Goal: Task Accomplishment & Management: Use online tool/utility

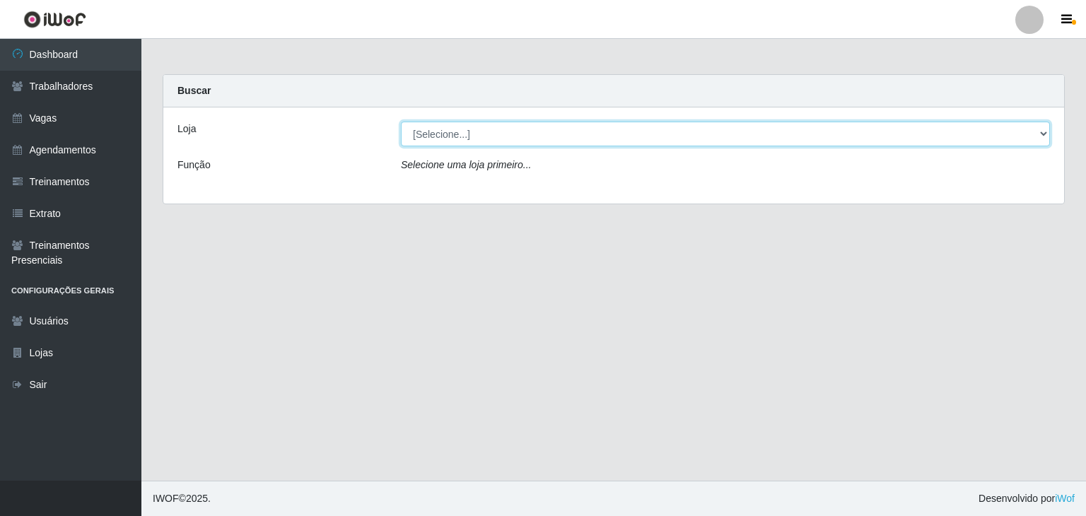
click at [439, 144] on select "[Selecione...] Leite Clan - [GEOGRAPHIC_DATA]" at bounding box center [725, 134] width 649 height 25
select select "452"
click at [401, 122] on select "[Selecione...] Leite Clan - [GEOGRAPHIC_DATA]" at bounding box center [725, 134] width 649 height 25
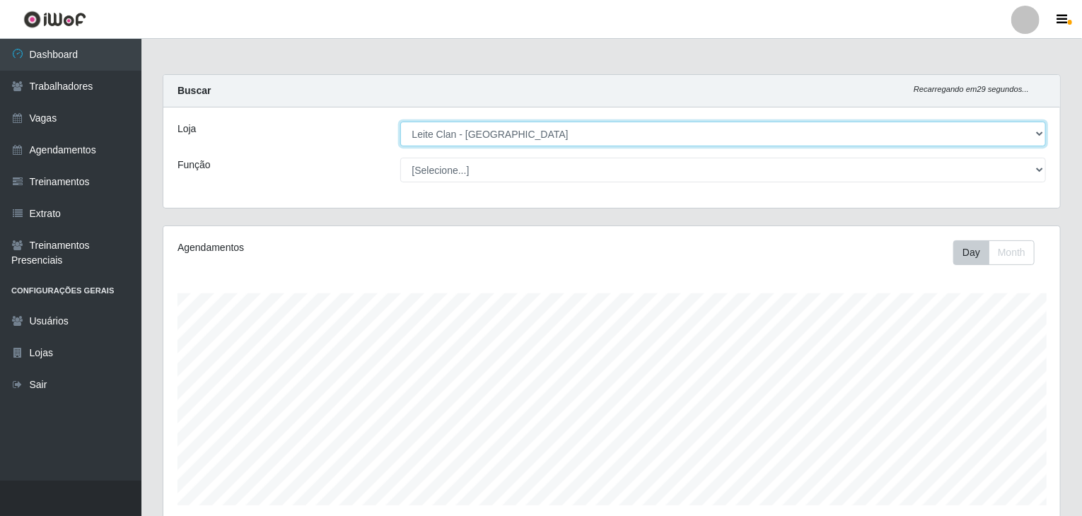
scroll to position [293, 897]
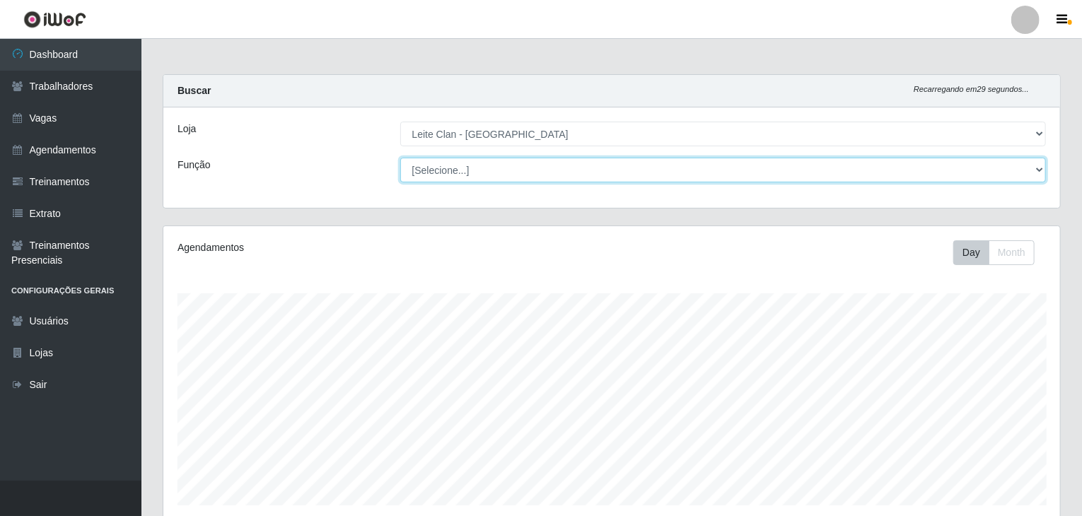
click at [445, 173] on select "[Selecione...] ASG ASG + Carregador e Descarregador de Caminhão Carregador e De…" at bounding box center [723, 170] width 646 height 25
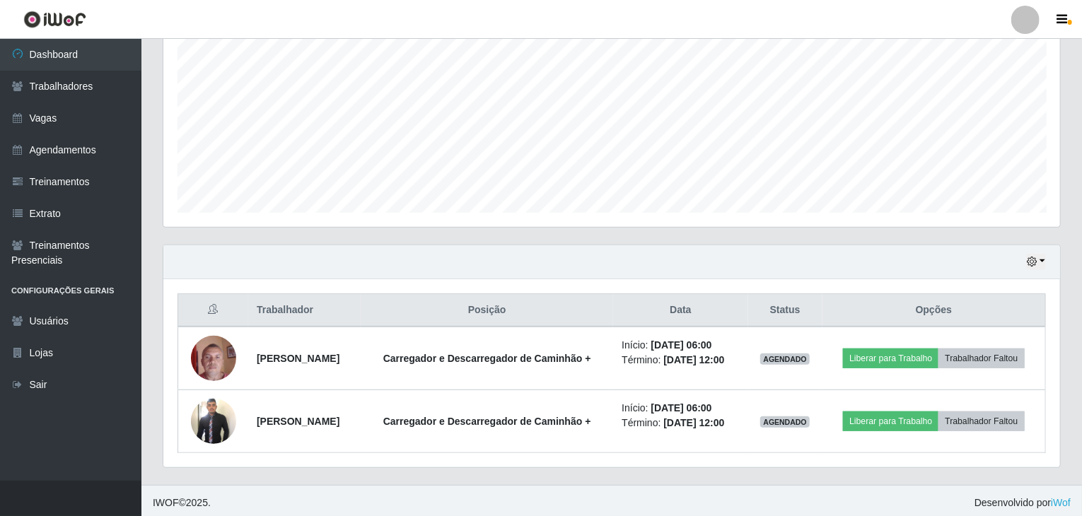
scroll to position [294, 0]
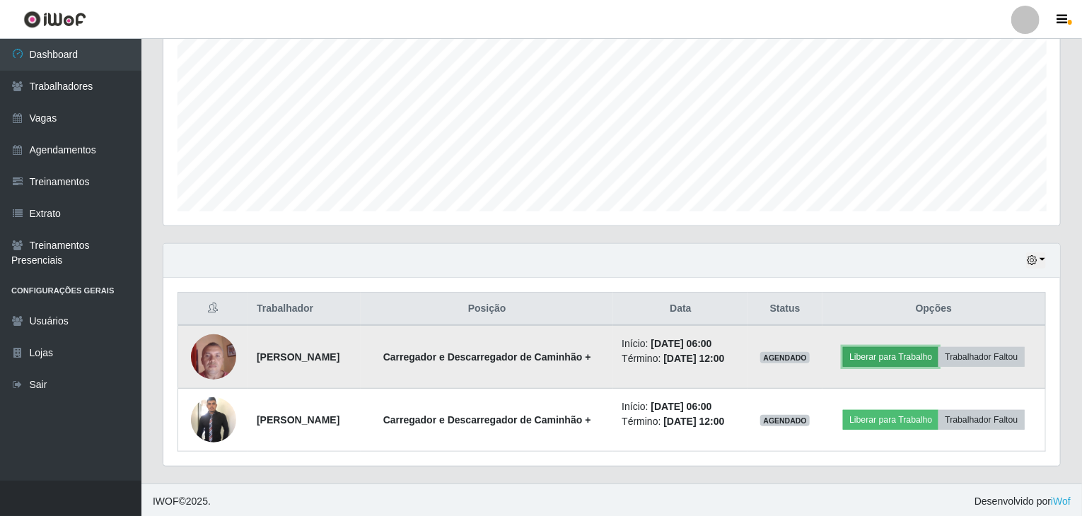
click at [788, 351] on button "Liberar para Trabalho" at bounding box center [890, 357] width 95 height 20
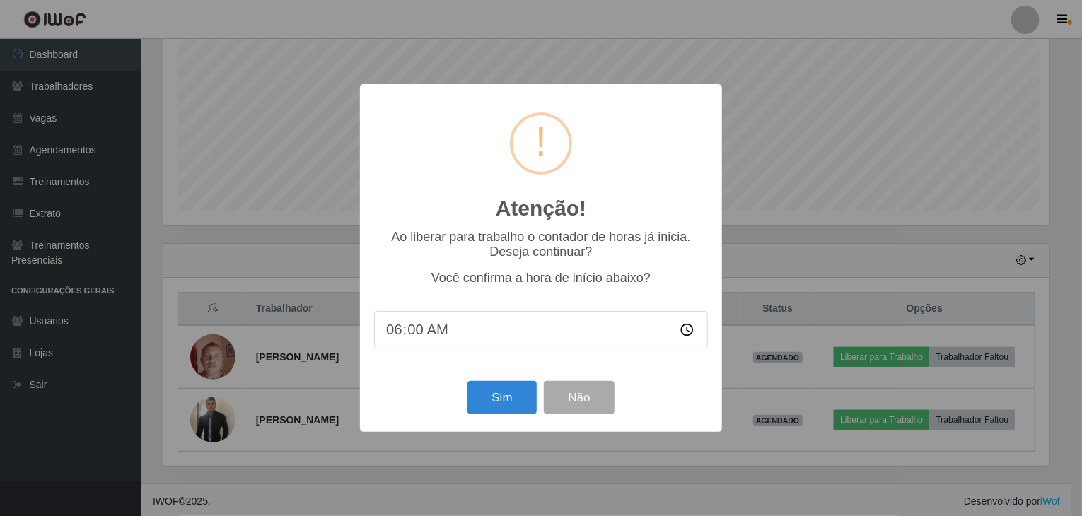
scroll to position [293, 891]
click at [514, 388] on button "Sim" at bounding box center [504, 397] width 69 height 33
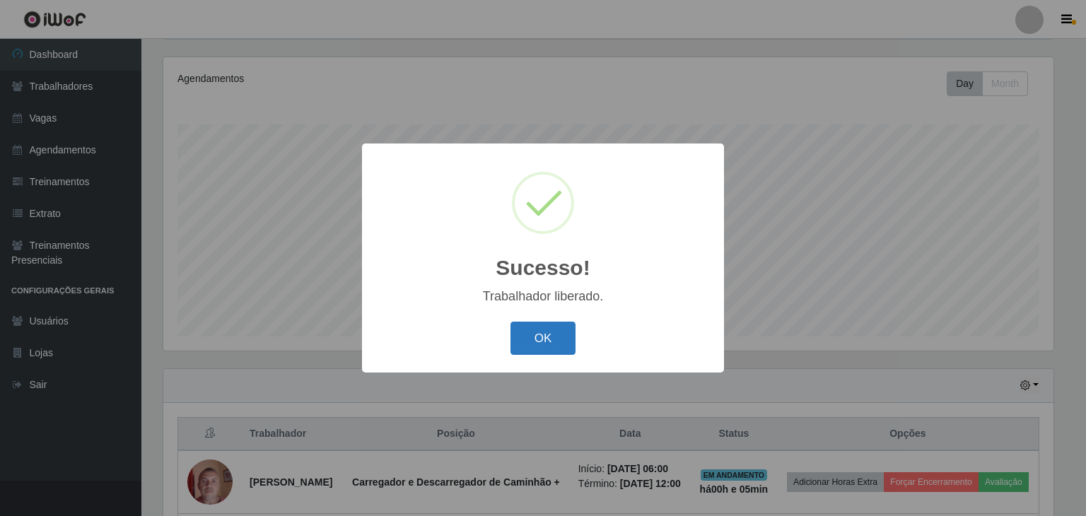
click at [557, 336] on button "OK" at bounding box center [544, 338] width 66 height 33
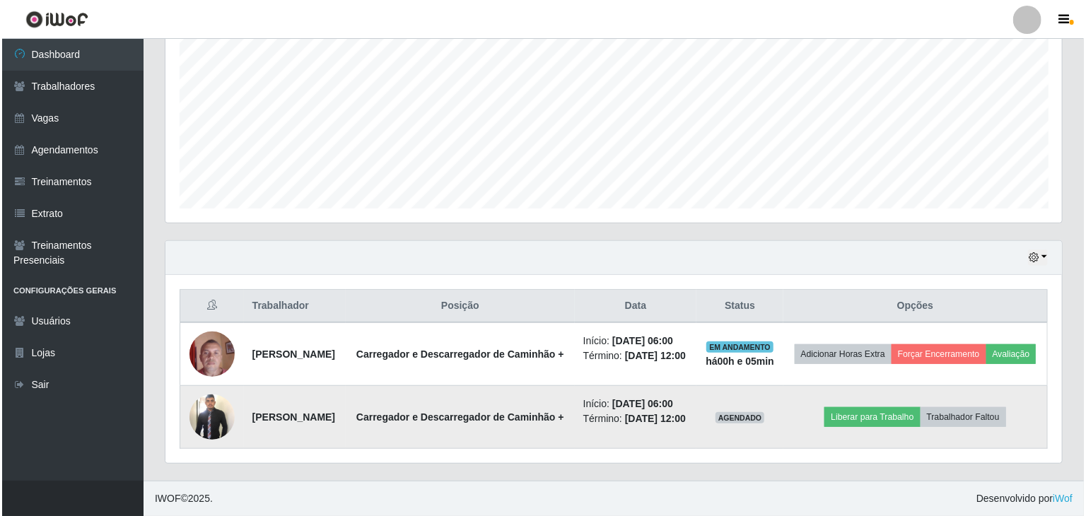
scroll to position [316, 0]
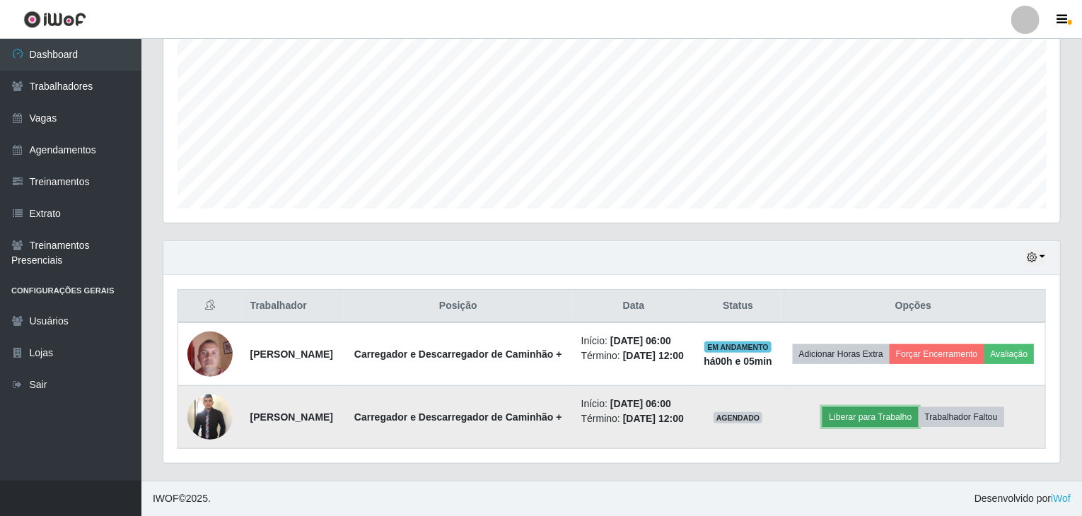
click at [788, 408] on button "Liberar para Trabalho" at bounding box center [869, 417] width 95 height 20
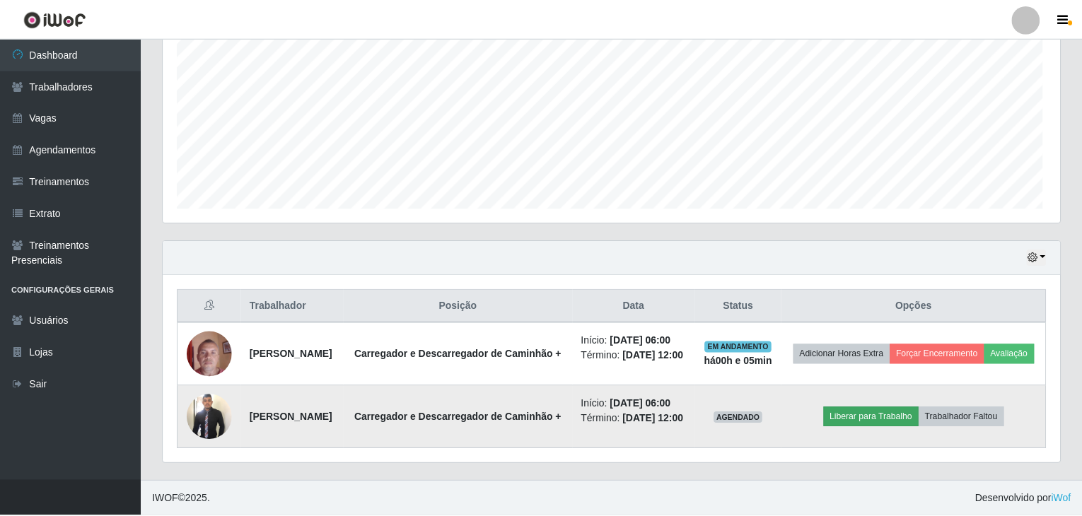
scroll to position [293, 891]
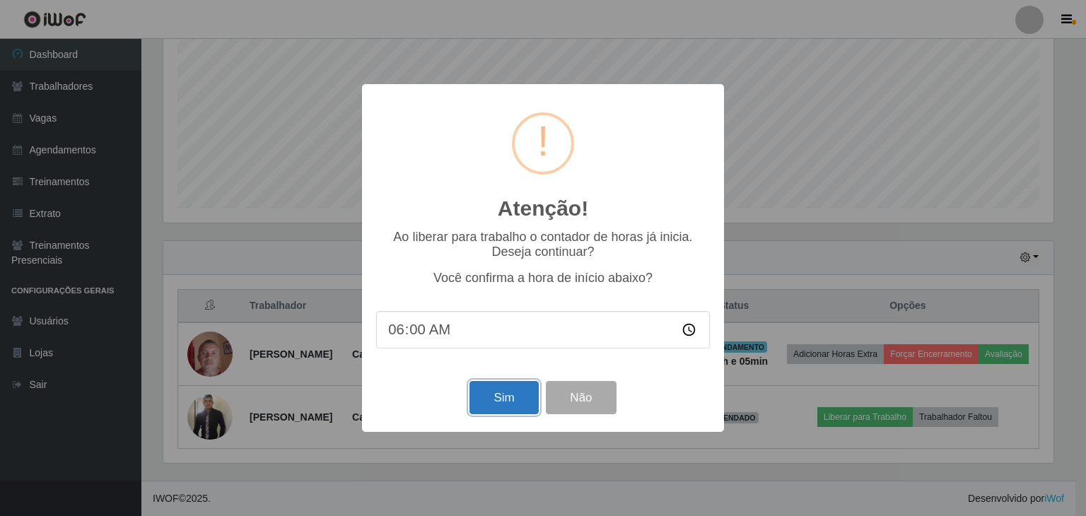
click at [506, 391] on button "Sim" at bounding box center [504, 397] width 69 height 33
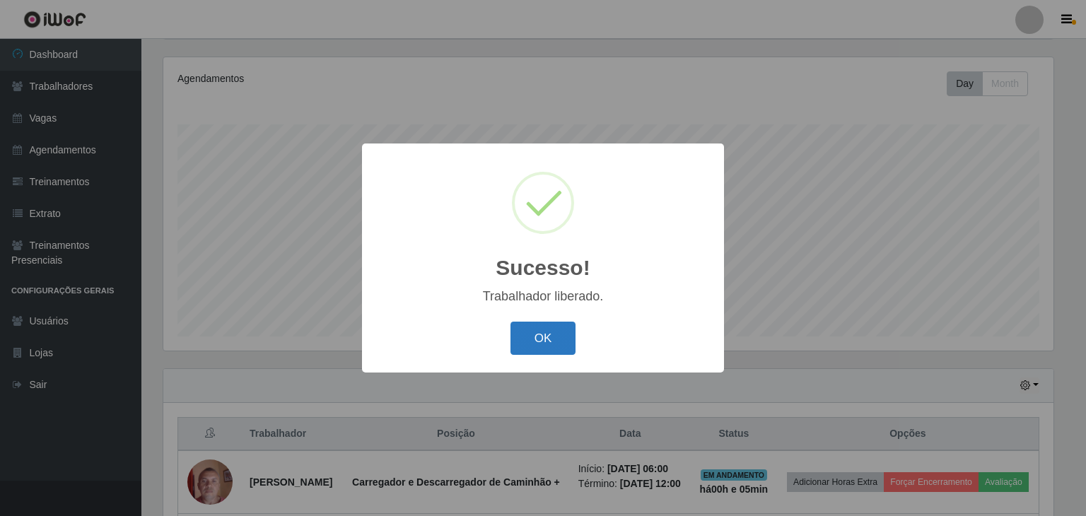
click at [545, 346] on button "OK" at bounding box center [544, 338] width 66 height 33
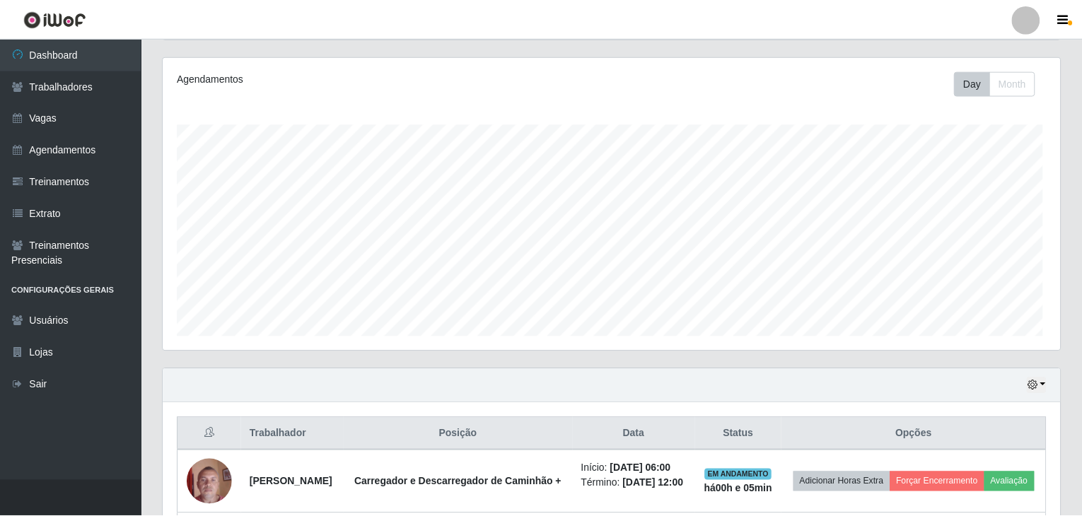
scroll to position [293, 897]
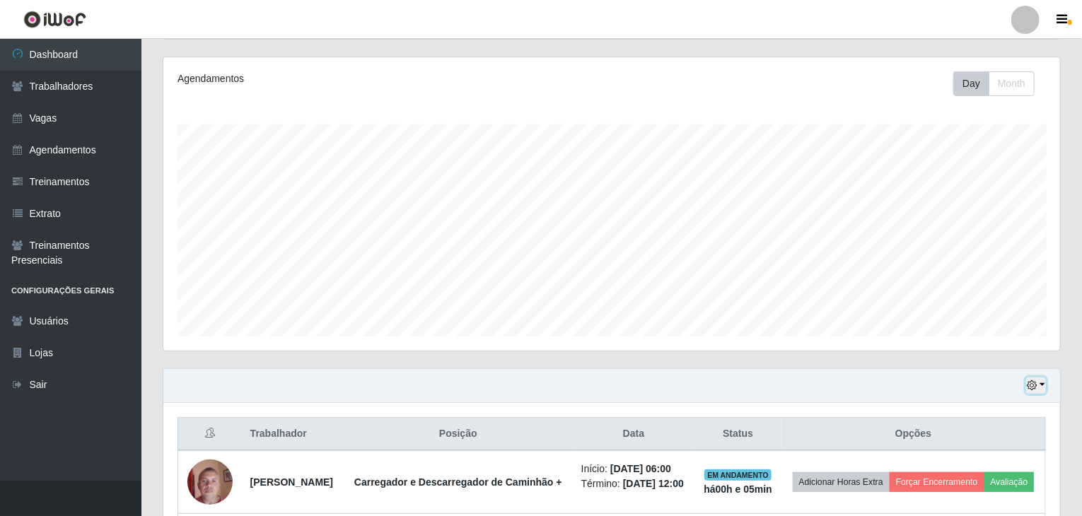
click at [788, 388] on button "button" at bounding box center [1036, 386] width 20 height 16
click at [788, 354] on button "Não encerrados" at bounding box center [989, 363] width 112 height 29
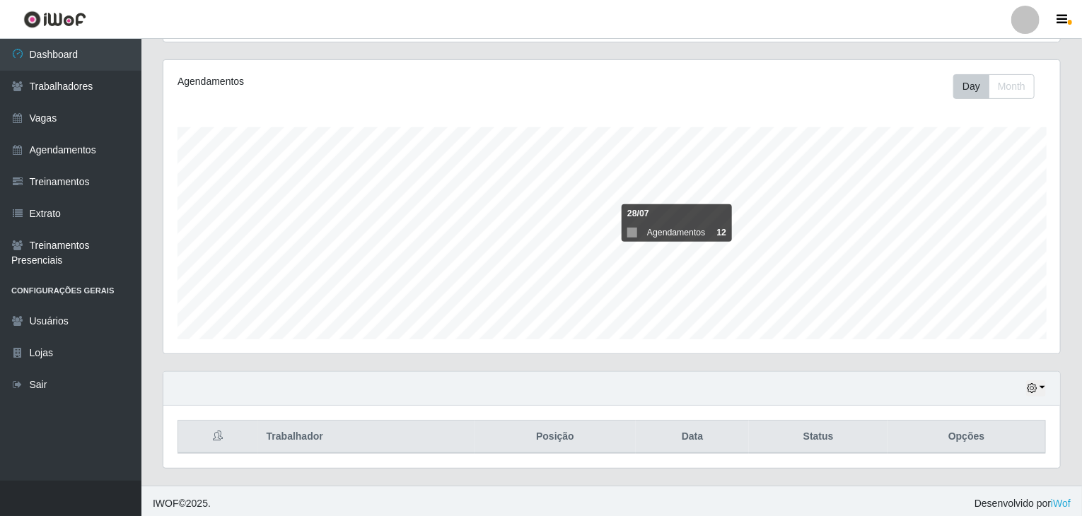
scroll to position [169, 0]
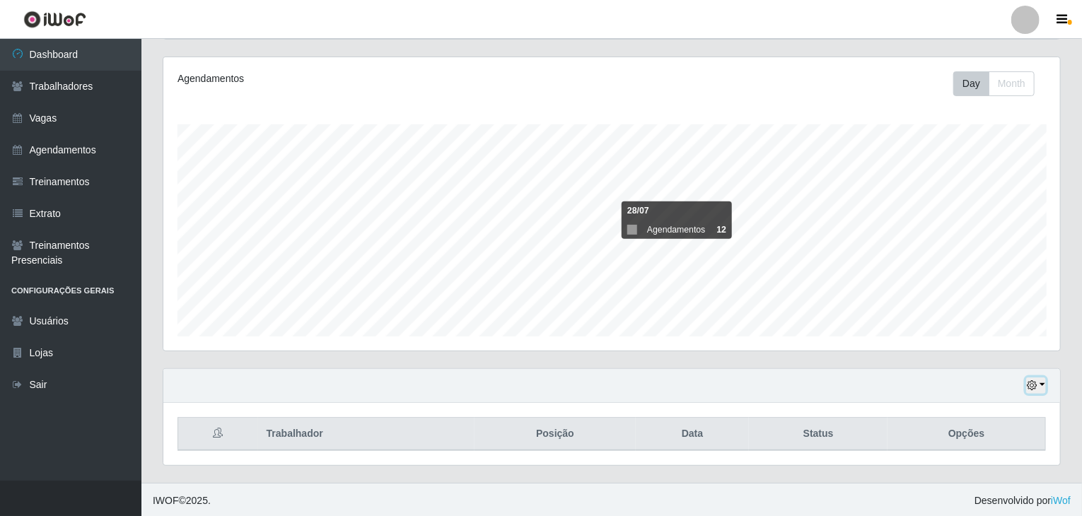
click at [788, 391] on button "button" at bounding box center [1036, 386] width 20 height 16
click at [788, 335] on button "1 Semana" at bounding box center [989, 334] width 112 height 30
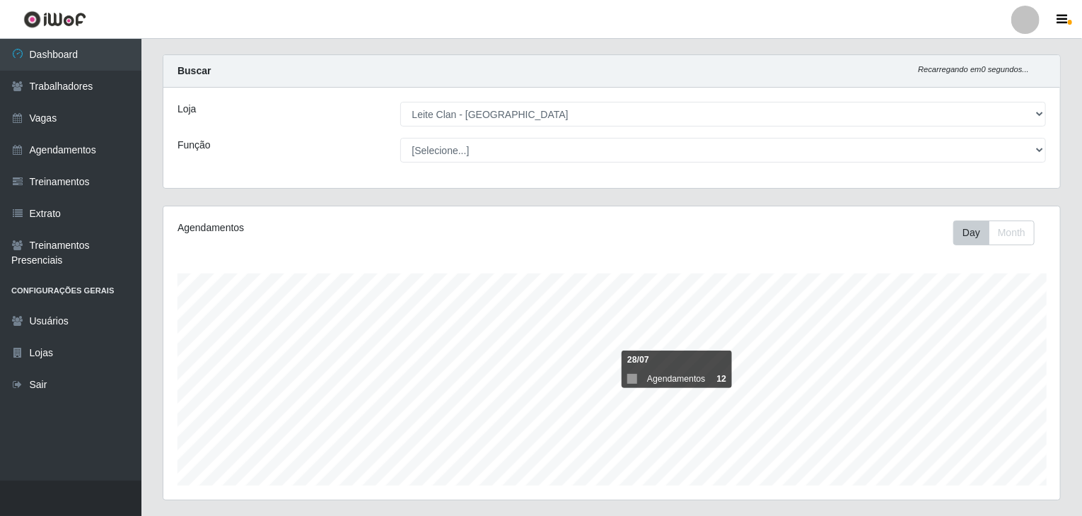
scroll to position [0, 0]
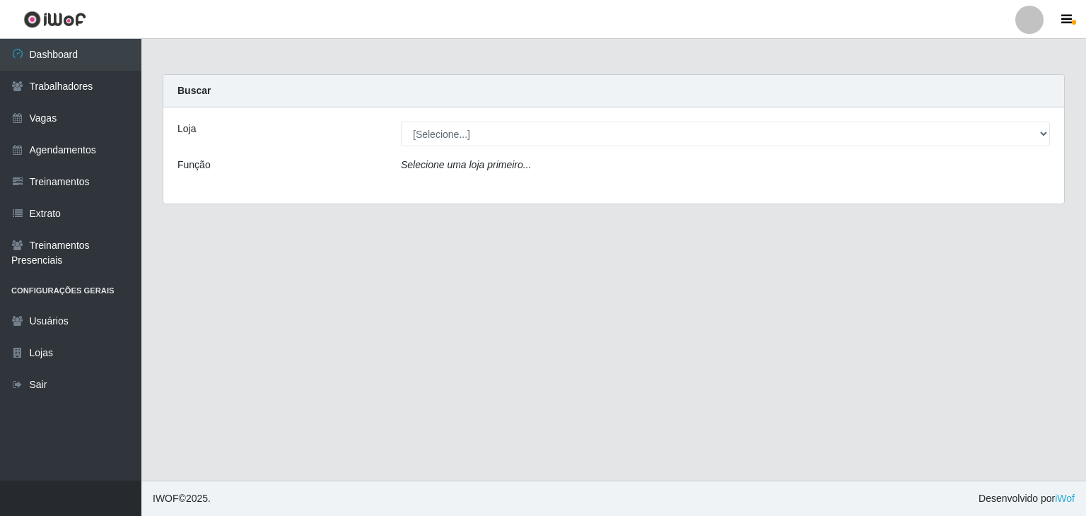
click at [471, 124] on select "[Selecione...] Leite Clan - [GEOGRAPHIC_DATA]" at bounding box center [725, 134] width 649 height 25
select select "452"
click at [401, 122] on select "[Selecione...] Leite Clan - [GEOGRAPHIC_DATA]" at bounding box center [725, 134] width 649 height 25
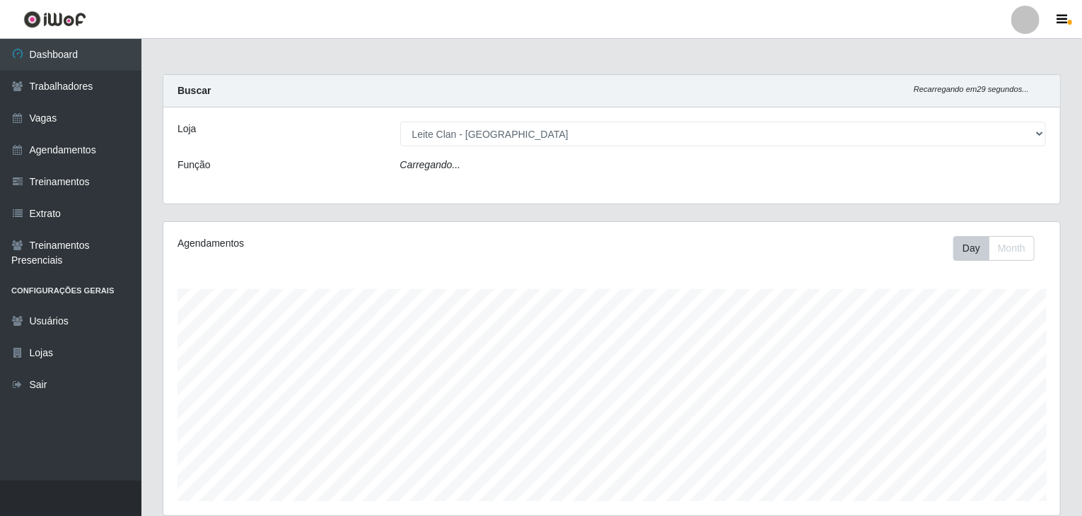
scroll to position [293, 897]
